Goal: Find specific page/section

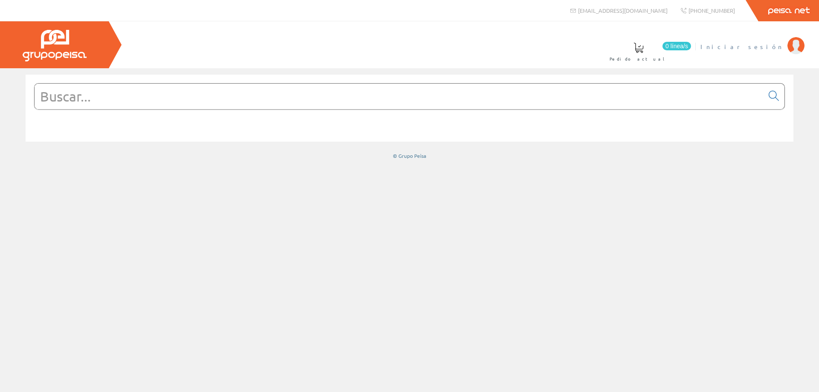
click at [766, 52] on li "Iniciar sesión" at bounding box center [752, 51] width 108 height 33
click at [767, 50] on span "Iniciar sesión" at bounding box center [741, 46] width 83 height 9
click at [289, 98] on input "text" at bounding box center [399, 97] width 729 height 26
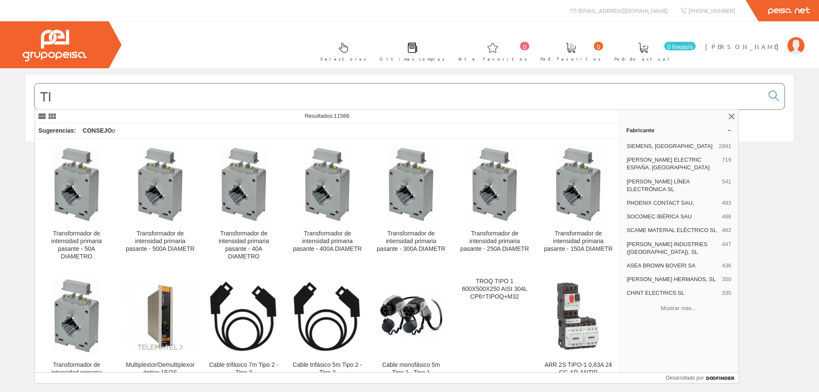
type input "T"
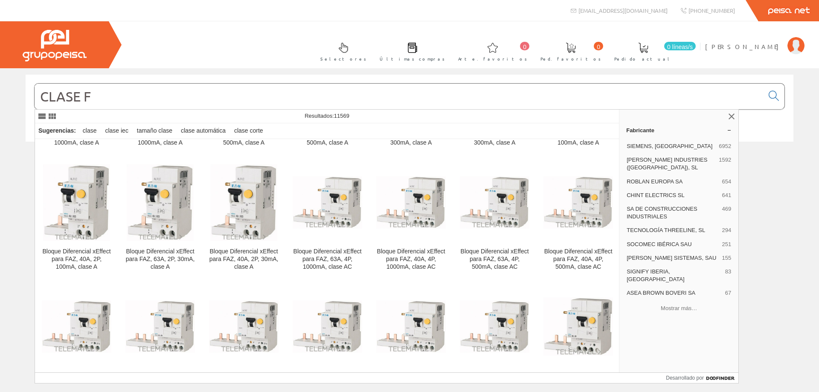
scroll to position [1280, 0]
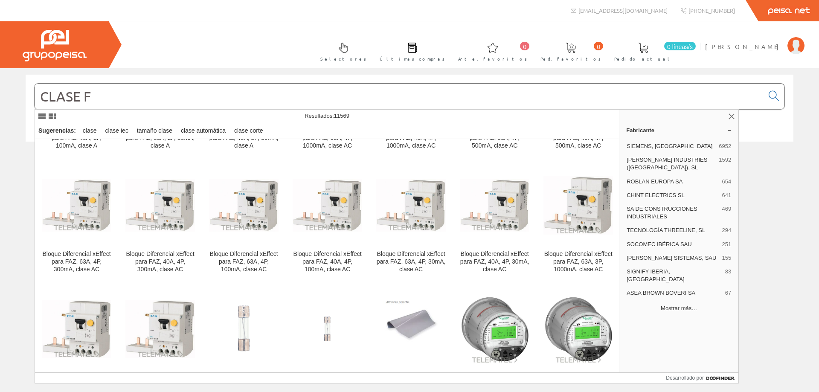
type input "CLASE F"
click at [690, 305] on font "Mostrar más…" at bounding box center [679, 308] width 36 height 6
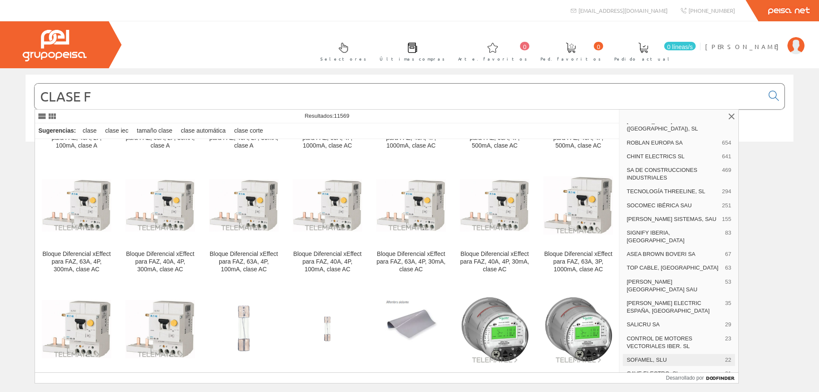
scroll to position [0, 0]
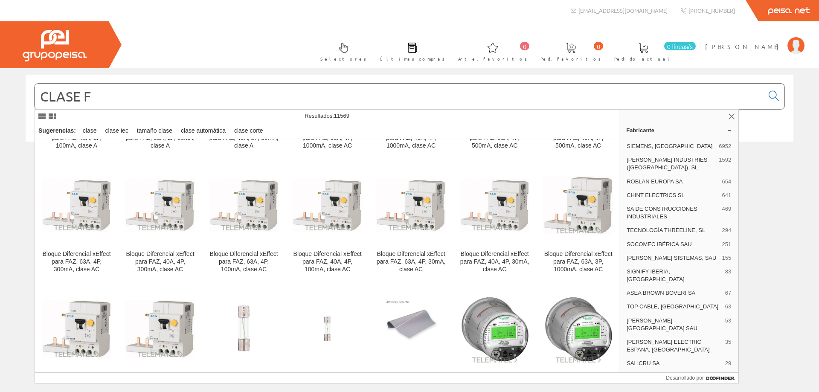
click at [769, 190] on div "CLASE F" at bounding box center [409, 230] width 819 height 324
